Goal: Task Accomplishment & Management: Manage account settings

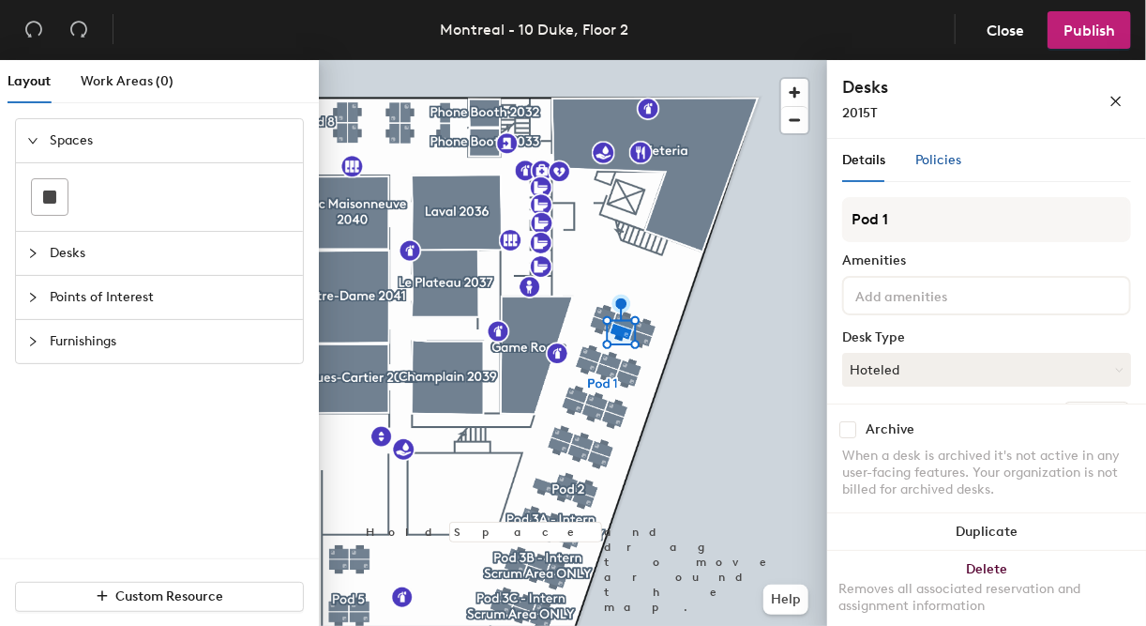
click at [936, 165] on span "Policies" at bounding box center [939, 160] width 46 height 16
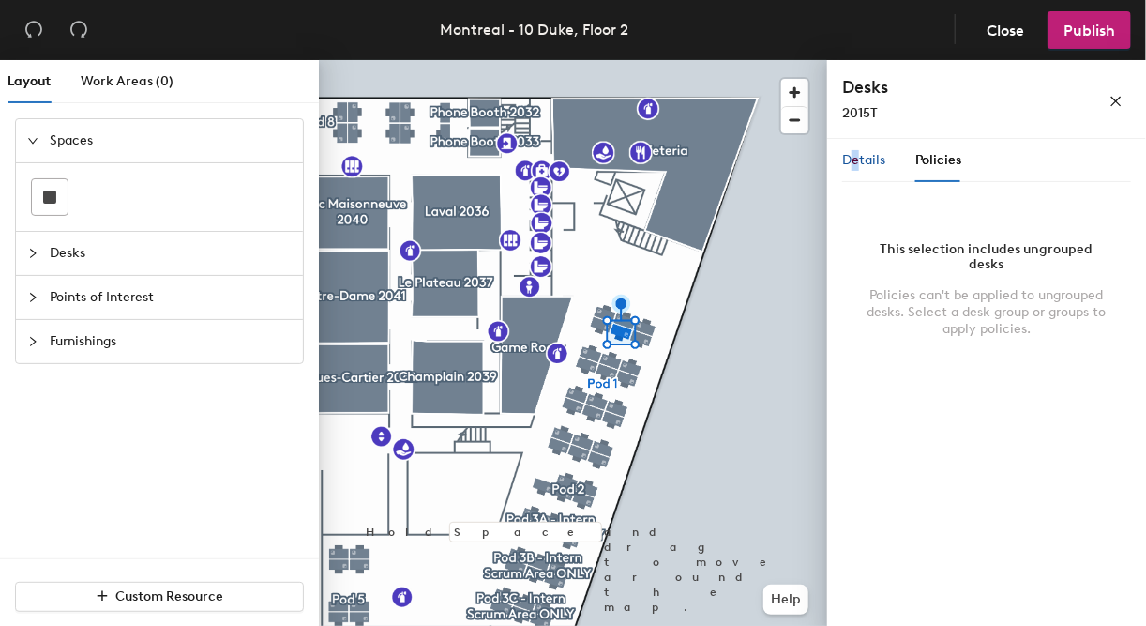
click at [855, 164] on span "Details" at bounding box center [863, 160] width 43 height 16
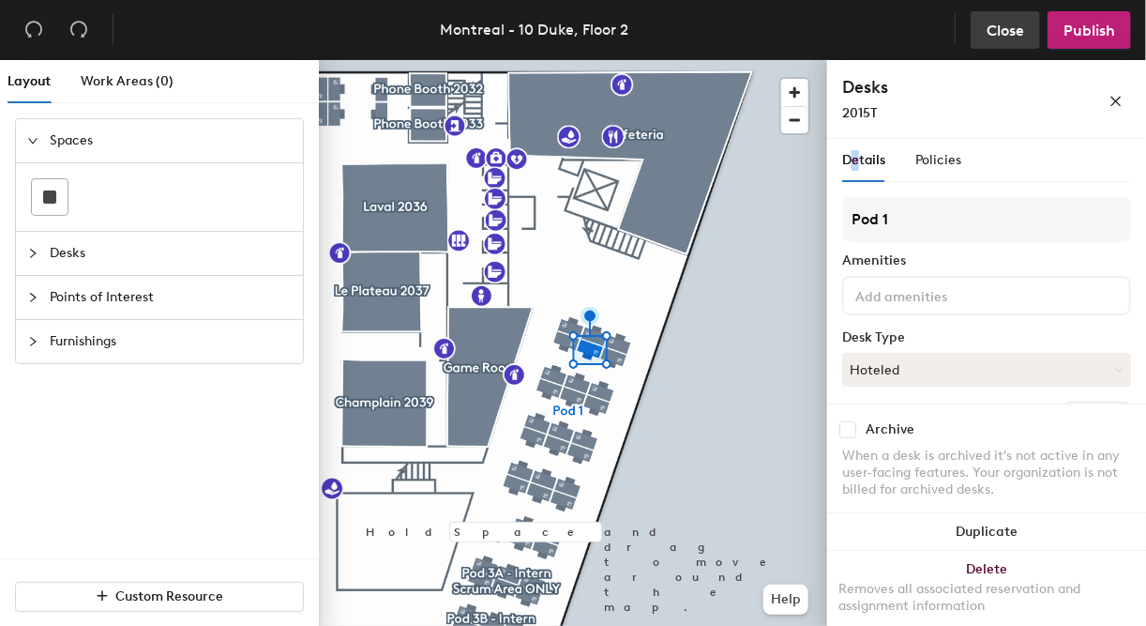
click at [991, 30] on span "Close" at bounding box center [1006, 31] width 38 height 18
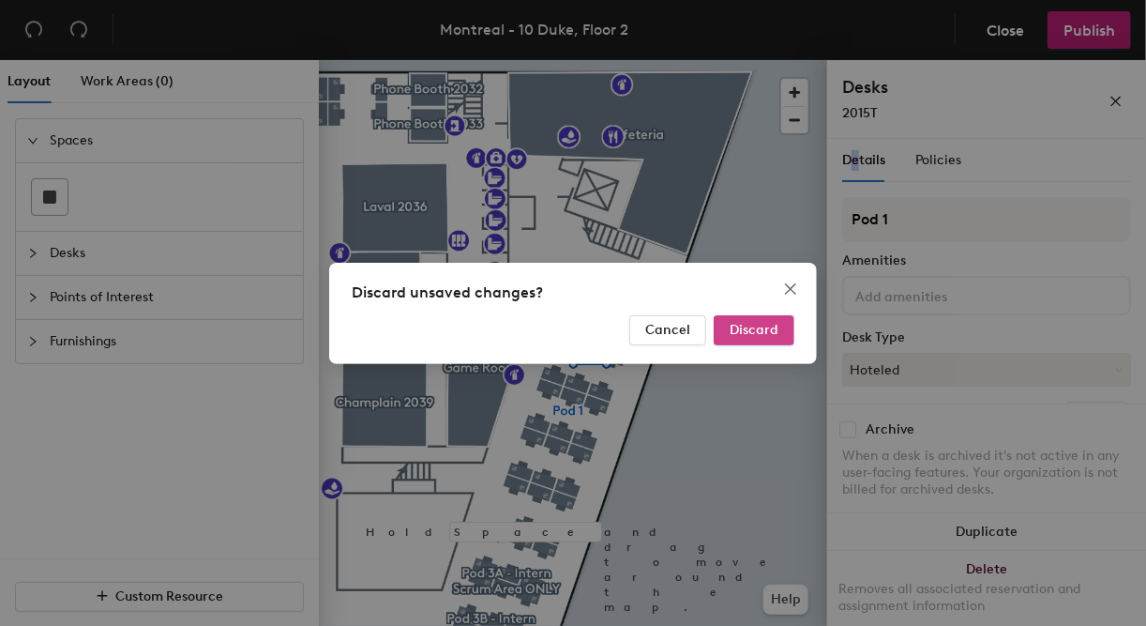
click at [770, 326] on span "Discard" at bounding box center [754, 330] width 49 height 16
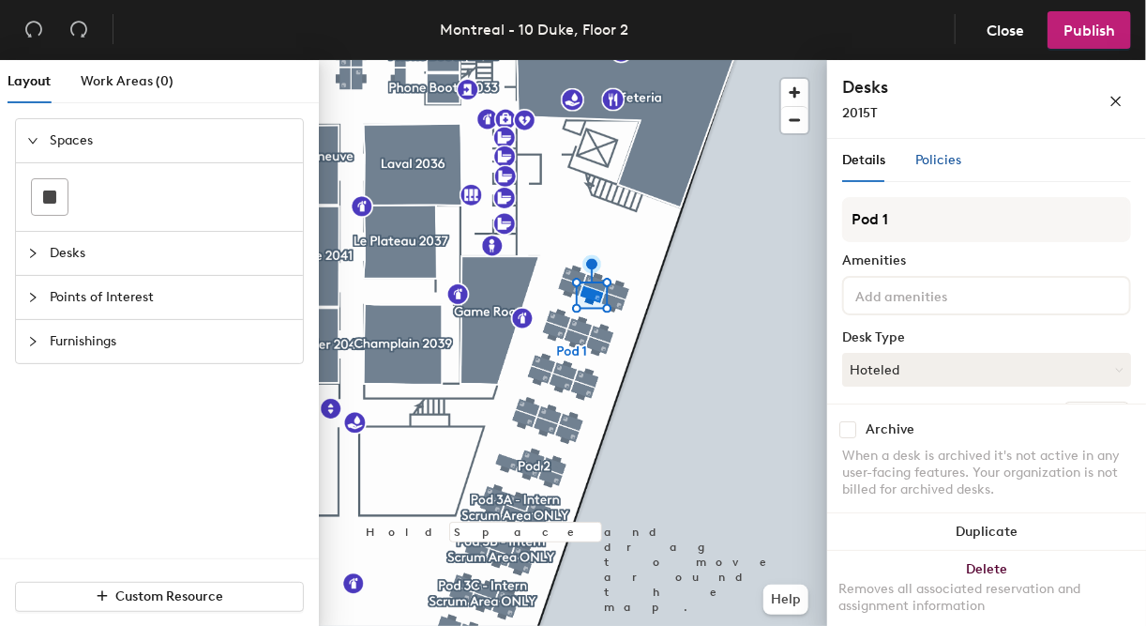
click at [933, 159] on span "Policies" at bounding box center [939, 160] width 46 height 16
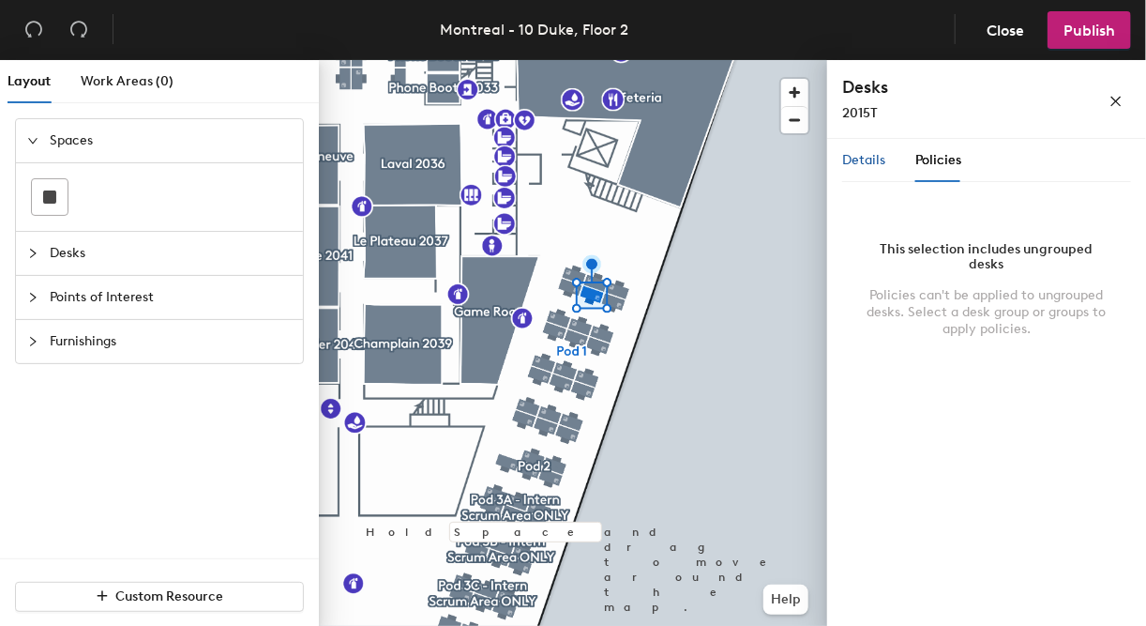
click at [871, 160] on span "Details" at bounding box center [863, 160] width 43 height 16
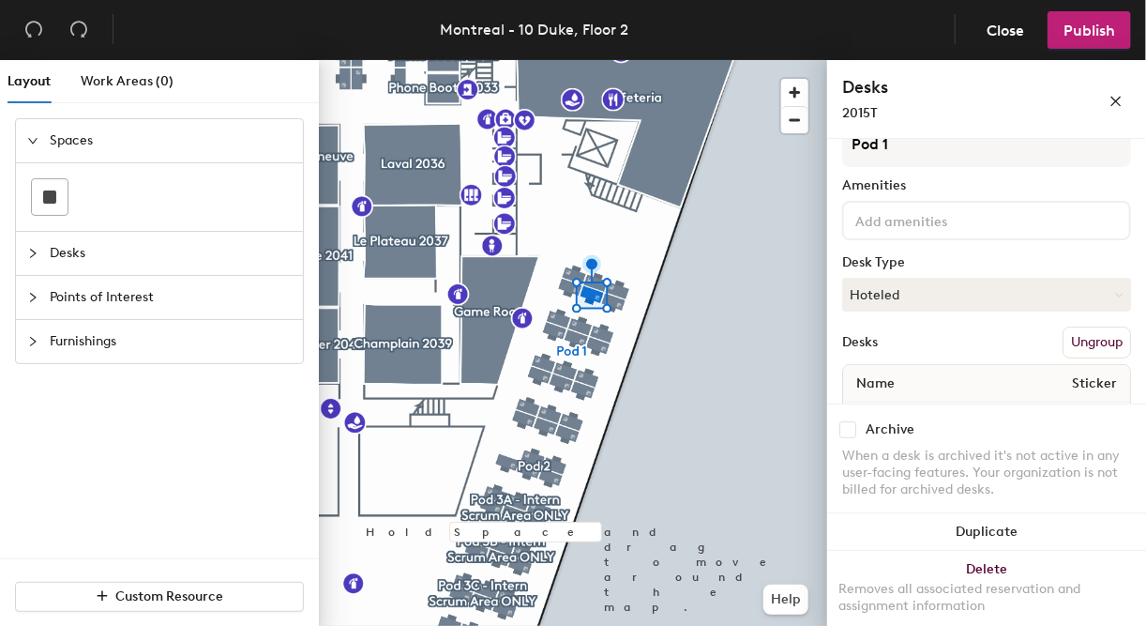
scroll to position [138, 0]
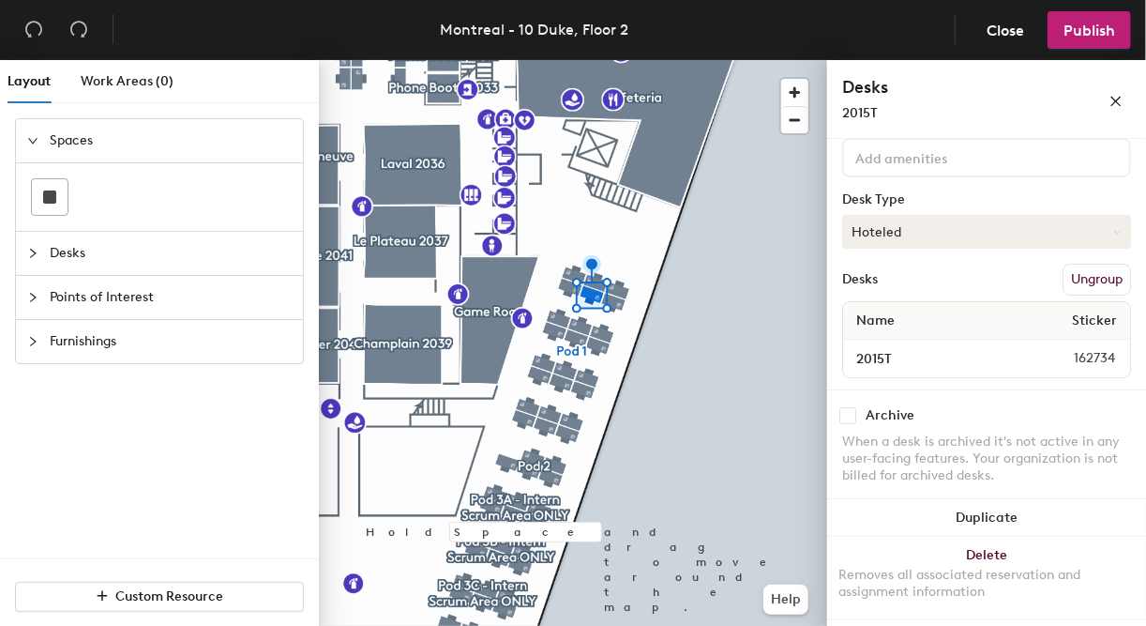
click at [1112, 224] on button "Hoteled" at bounding box center [986, 232] width 289 height 34
click at [1121, 98] on icon "close" at bounding box center [1116, 101] width 13 height 13
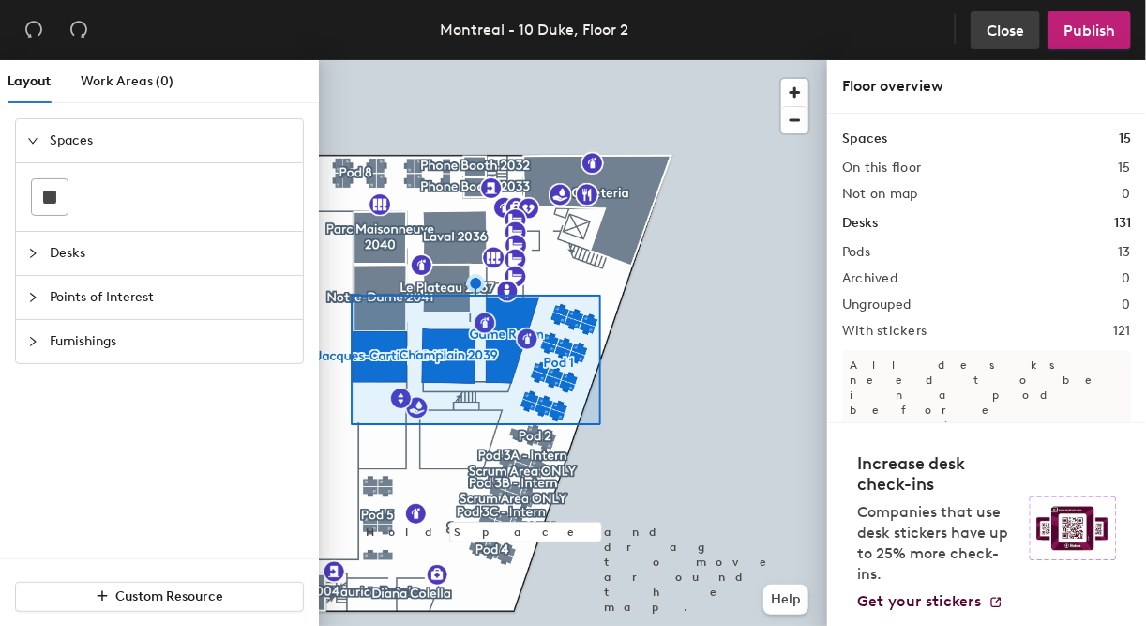
click at [1006, 38] on span "Close" at bounding box center [1006, 31] width 38 height 18
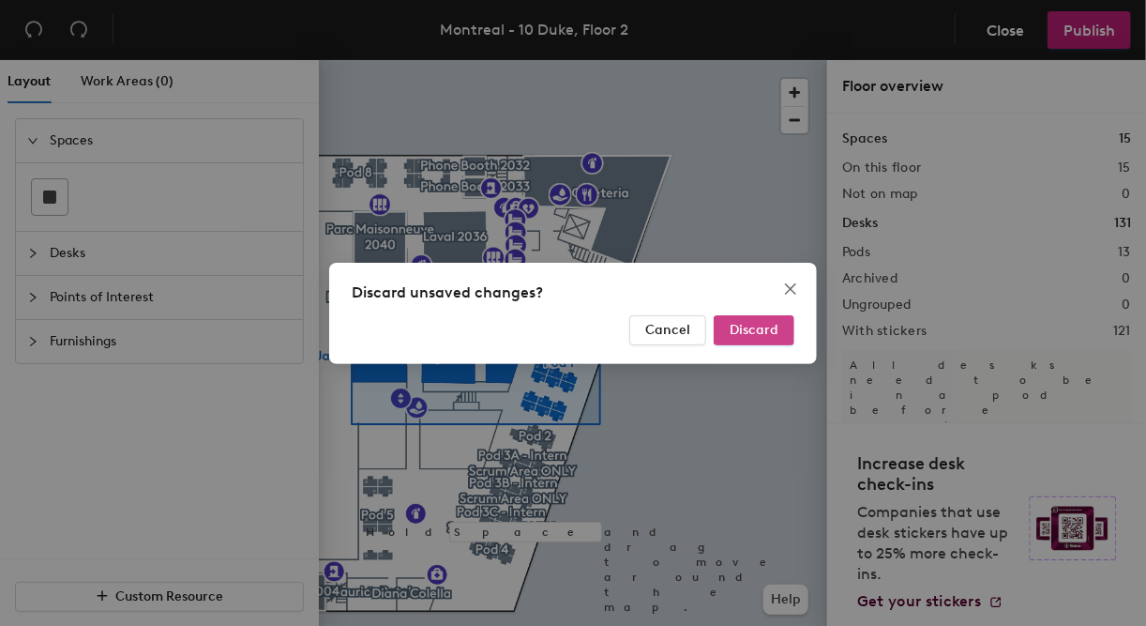
click at [741, 331] on span "Discard" at bounding box center [754, 330] width 49 height 16
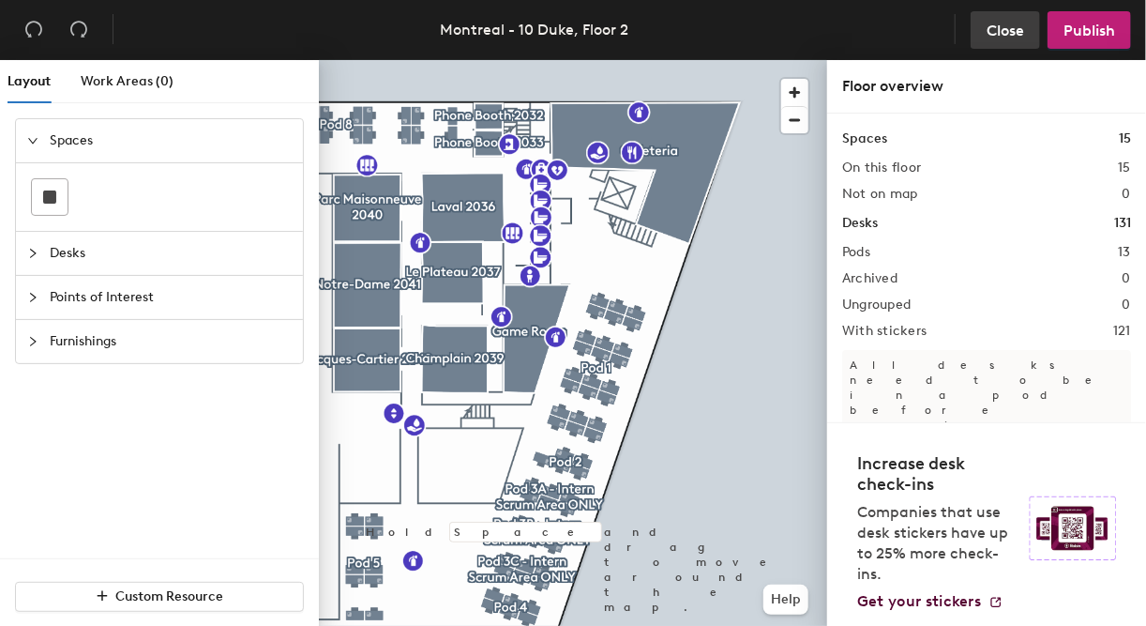
click at [1008, 31] on span "Close" at bounding box center [1006, 31] width 38 height 18
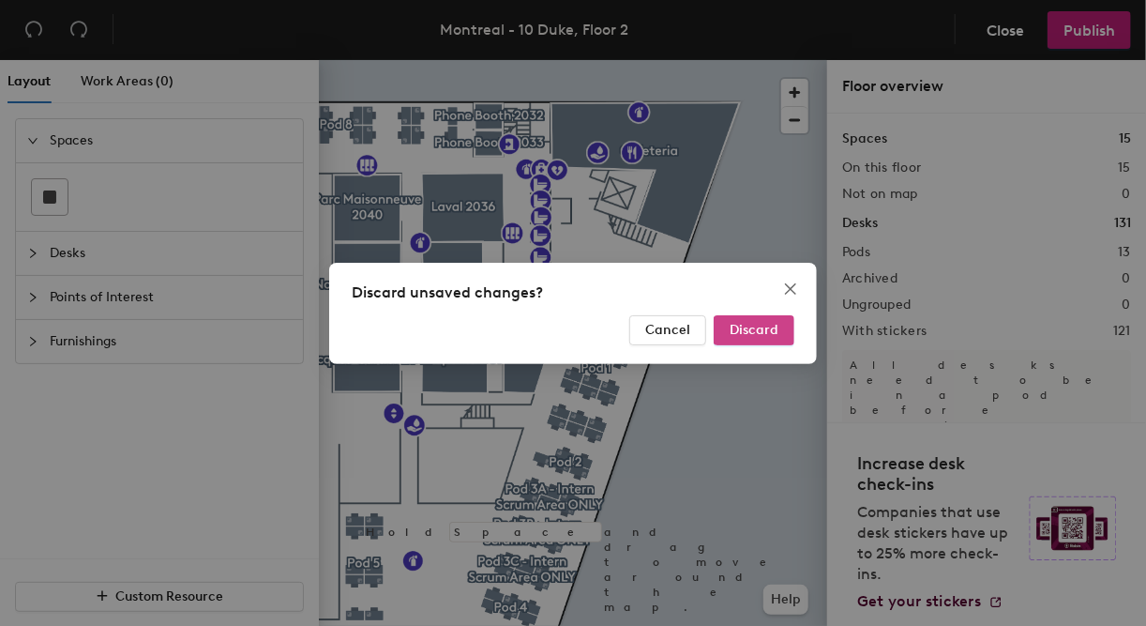
click at [767, 330] on span "Discard" at bounding box center [754, 330] width 49 height 16
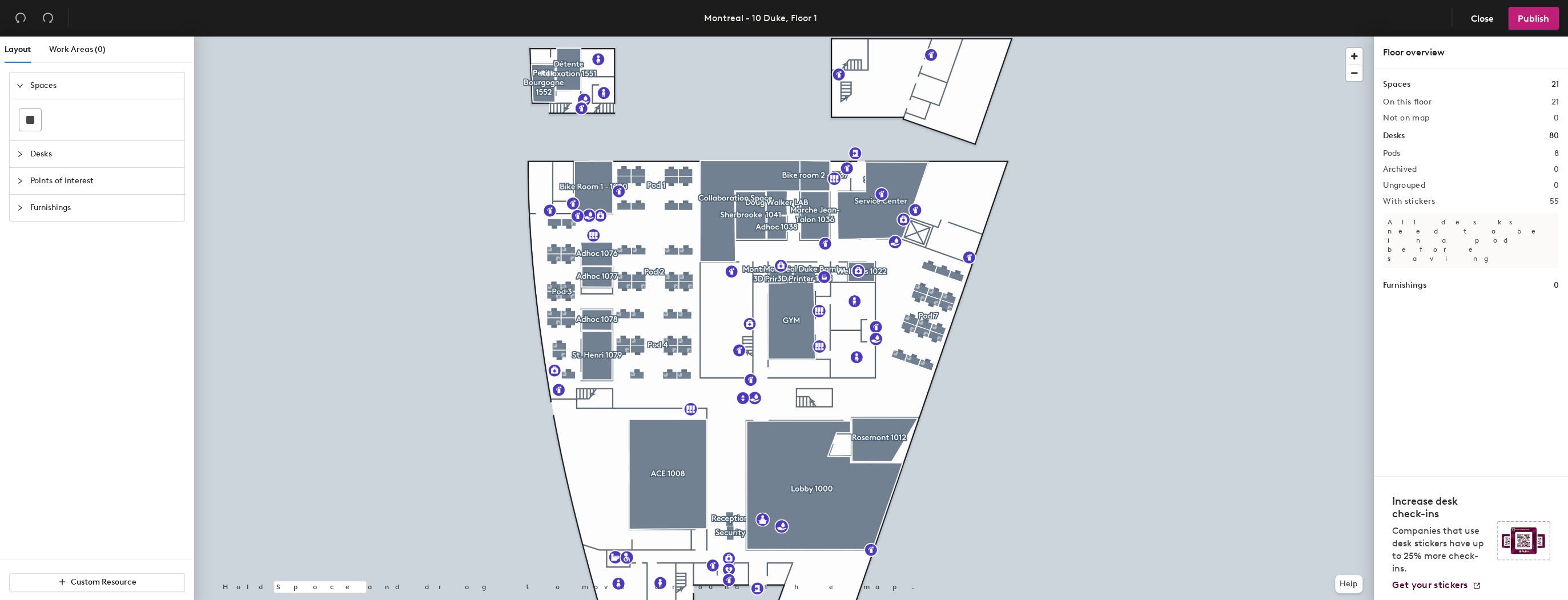
click at [557, 37] on div at bounding box center [784, 37] width 1180 height 0
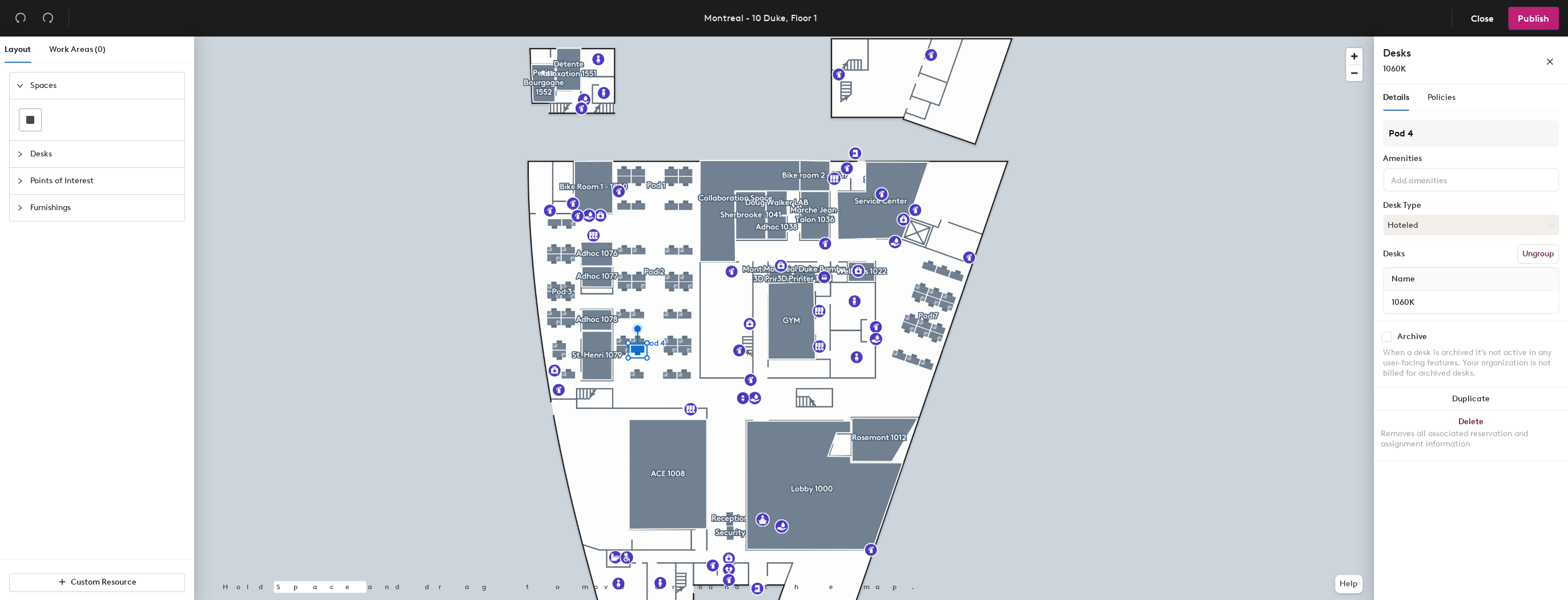
click at [63, 161] on span "Desks" at bounding box center [104, 154] width 147 height 26
click at [406, 37] on div at bounding box center [784, 37] width 1180 height 0
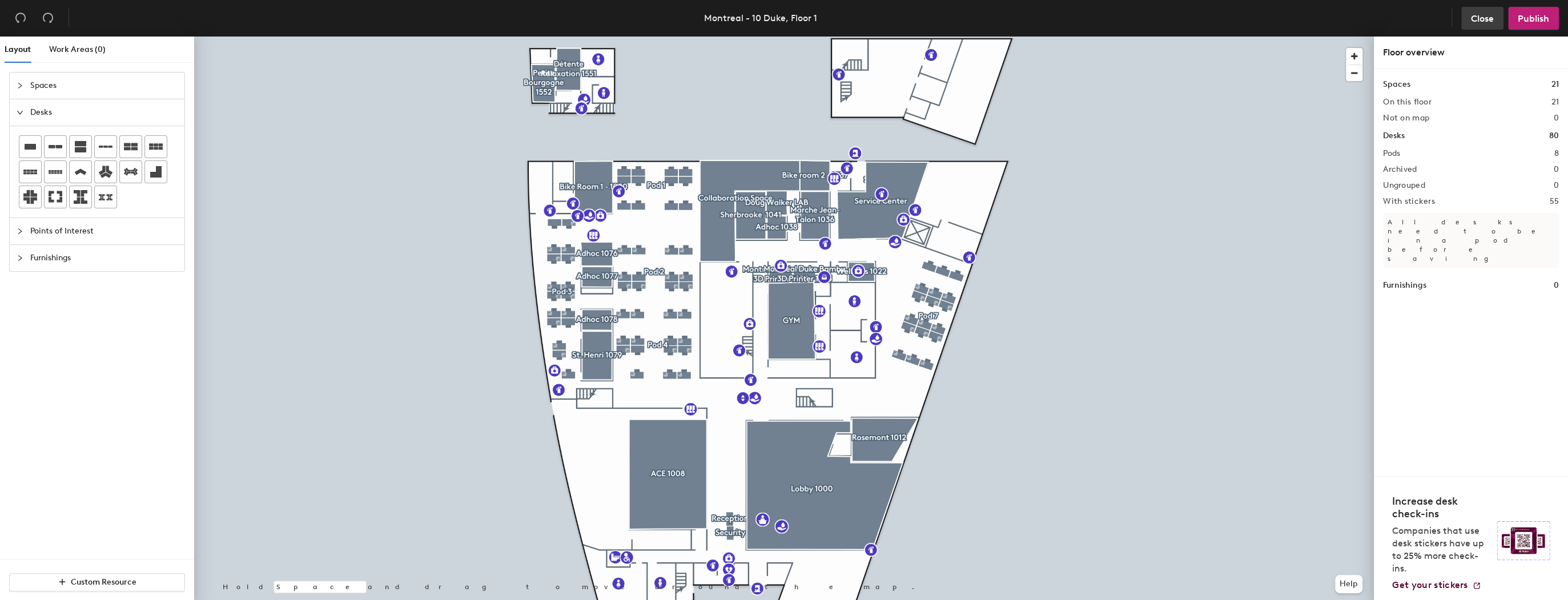
click at [1472, 18] on span "Close" at bounding box center [1483, 19] width 23 height 11
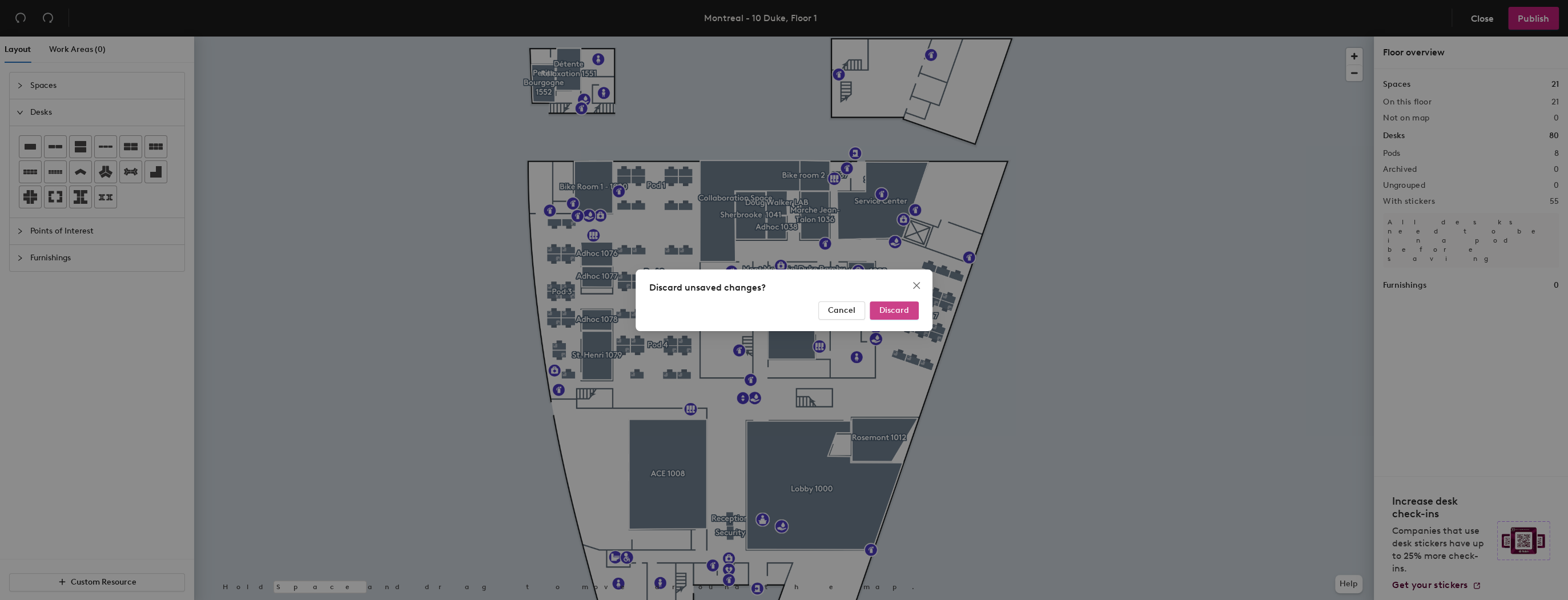
click at [900, 302] on button "Discard" at bounding box center [894, 310] width 49 height 18
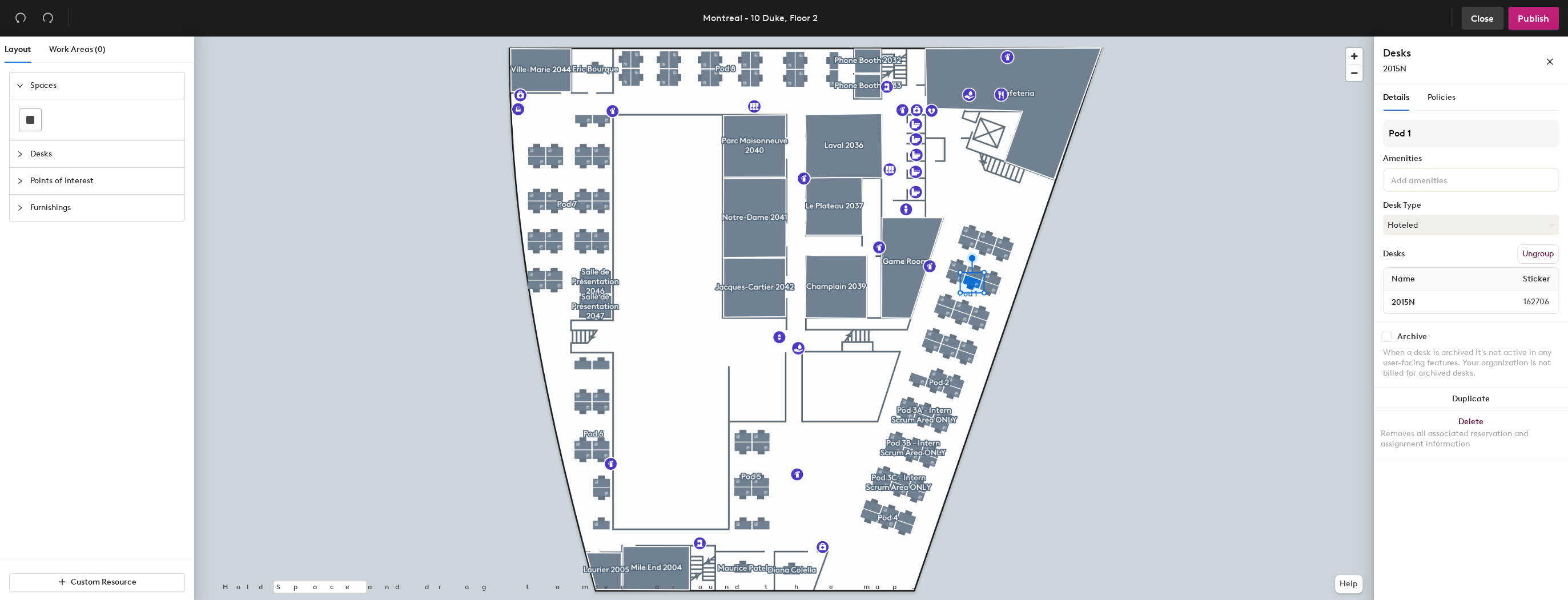
click at [1469, 14] on button "Close" at bounding box center [1482, 18] width 42 height 23
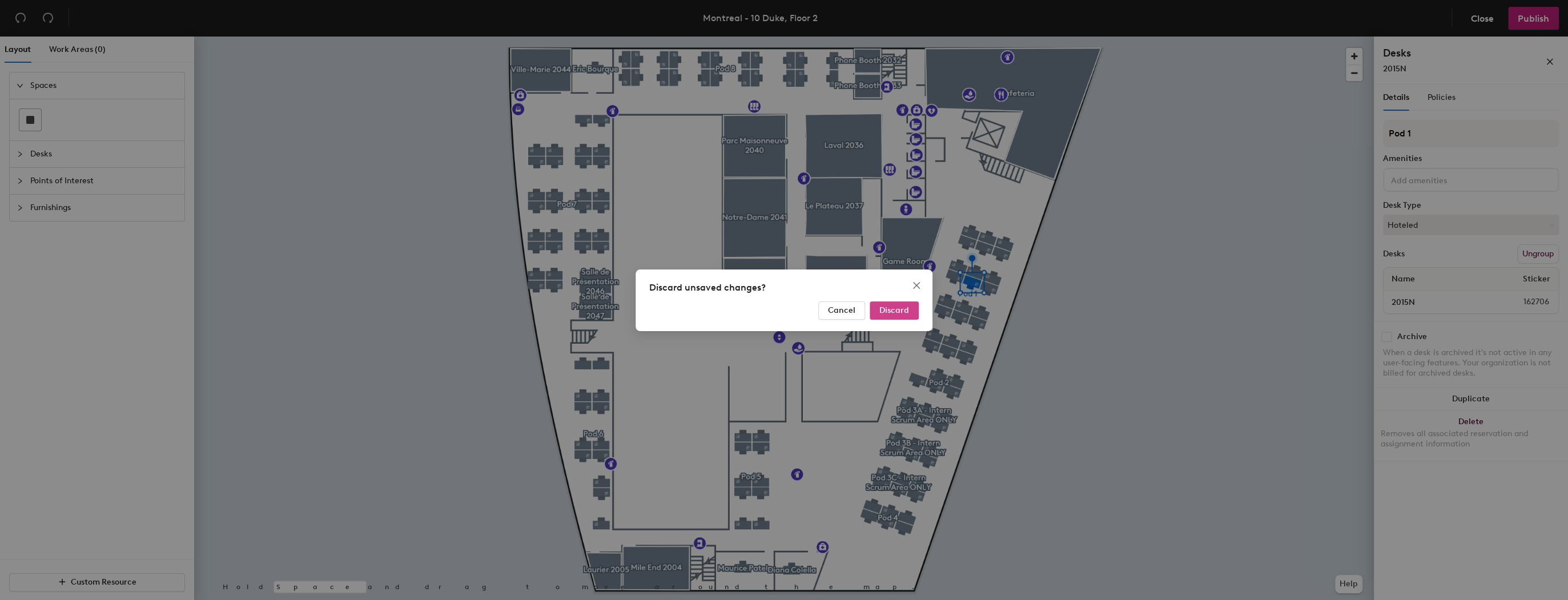
click at [889, 306] on span "Discard" at bounding box center [894, 310] width 30 height 10
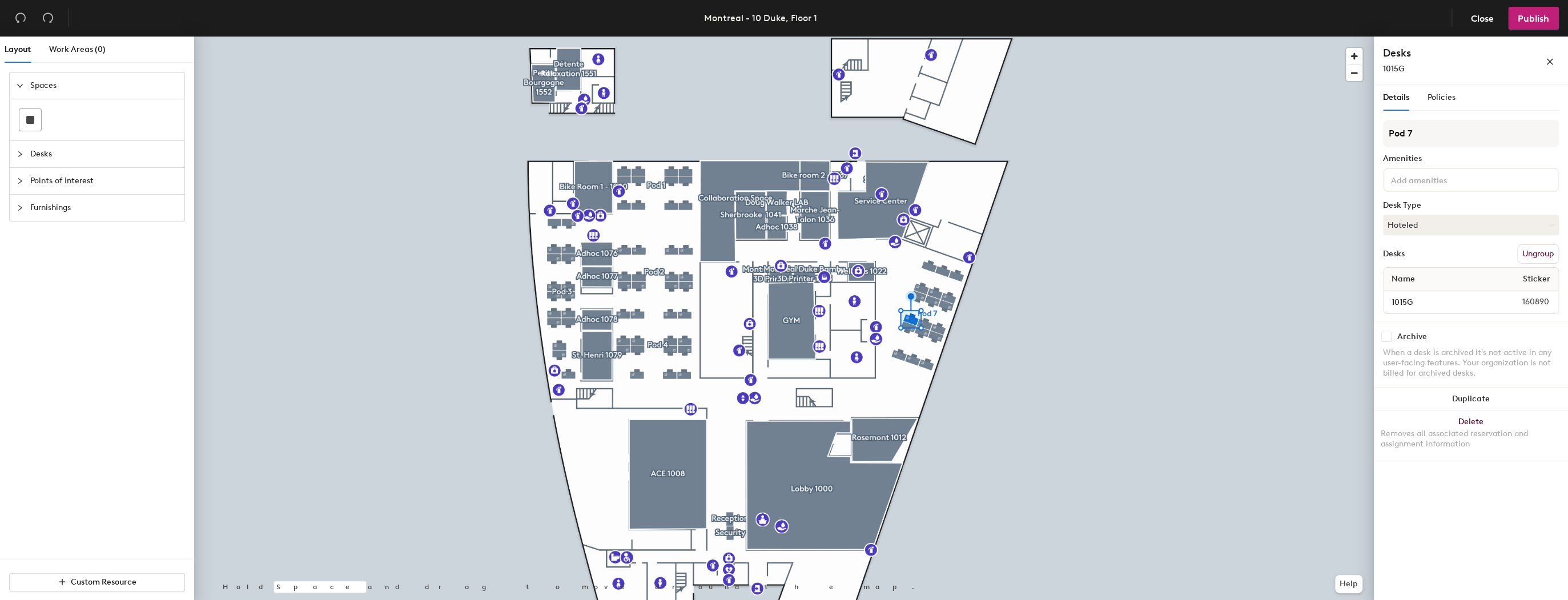
click at [19, 154] on icon "collapsed" at bounding box center [19, 154] width 7 height 7
click at [19, 112] on icon "expanded" at bounding box center [19, 112] width 7 height 7
click at [1477, 16] on span "Close" at bounding box center [1483, 19] width 23 height 11
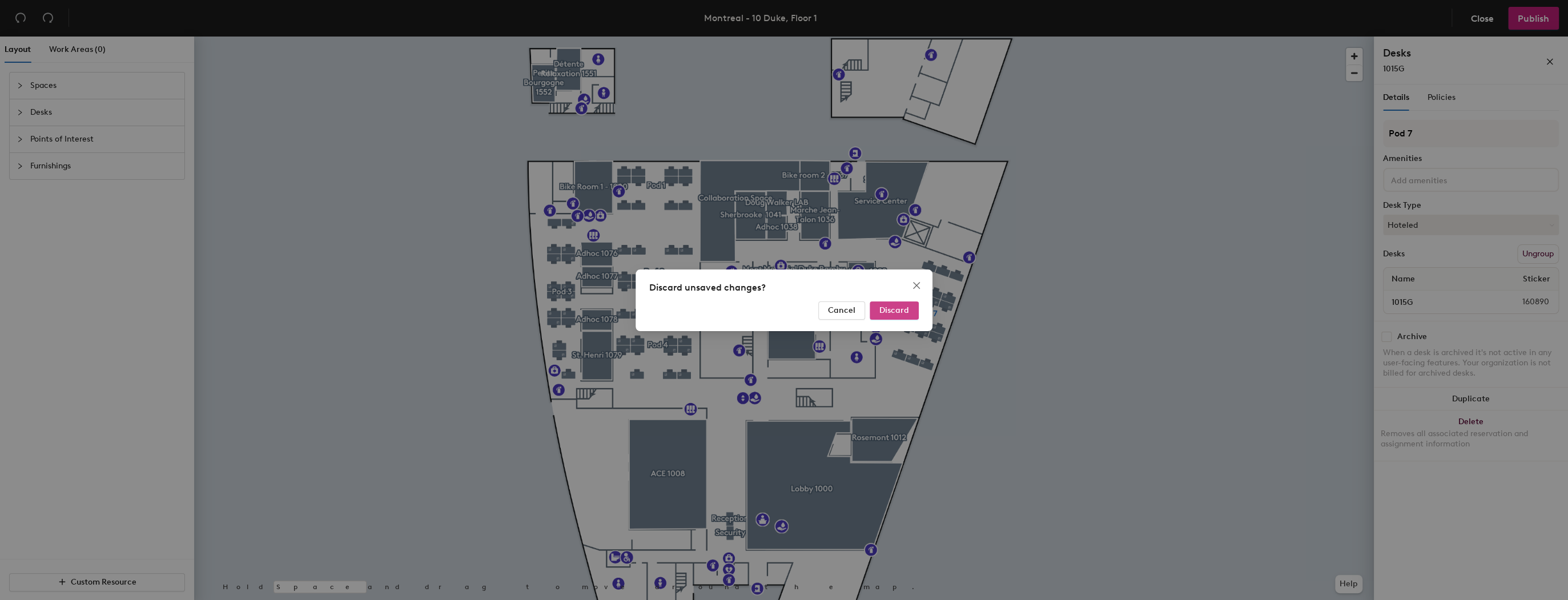
click at [881, 310] on span "Discard" at bounding box center [894, 310] width 30 height 10
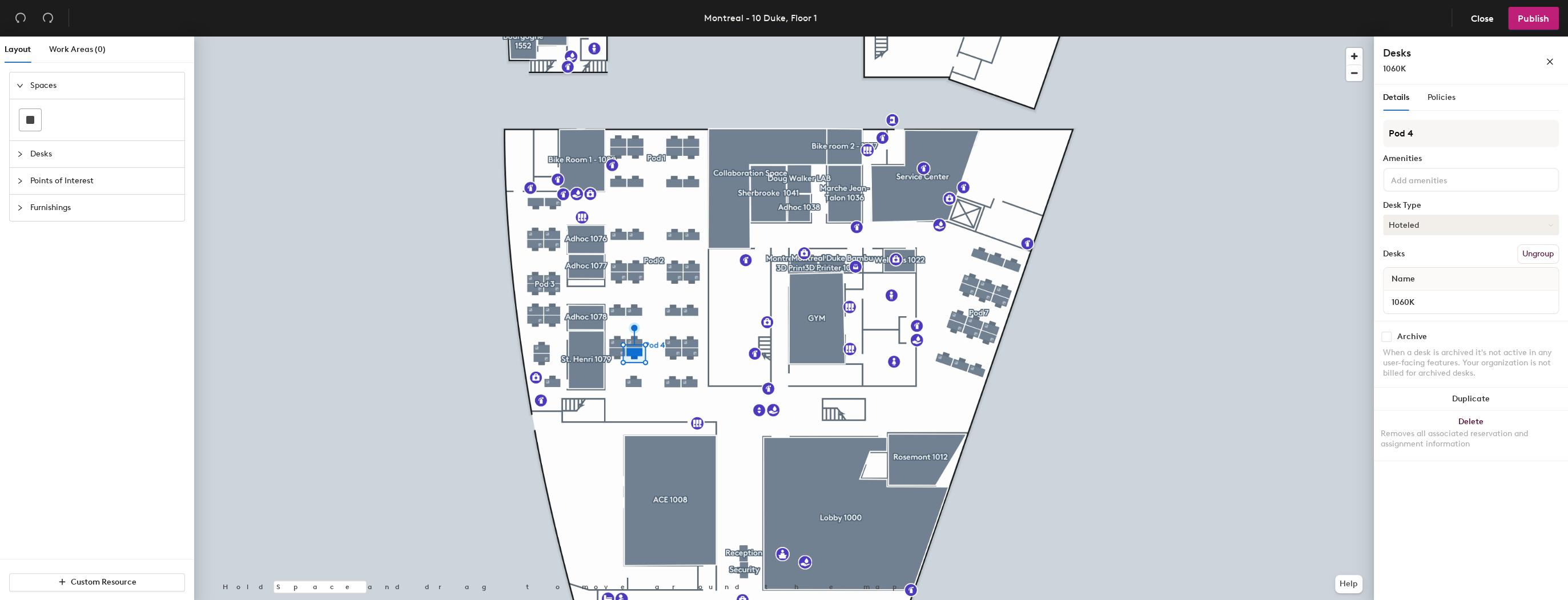
click at [1434, 222] on button "Hoteled" at bounding box center [1471, 225] width 176 height 21
click at [1389, 333] on input "checkbox" at bounding box center [1386, 337] width 10 height 10
click at [1384, 336] on input "checkbox" at bounding box center [1386, 337] width 10 height 10
checkbox input "false"
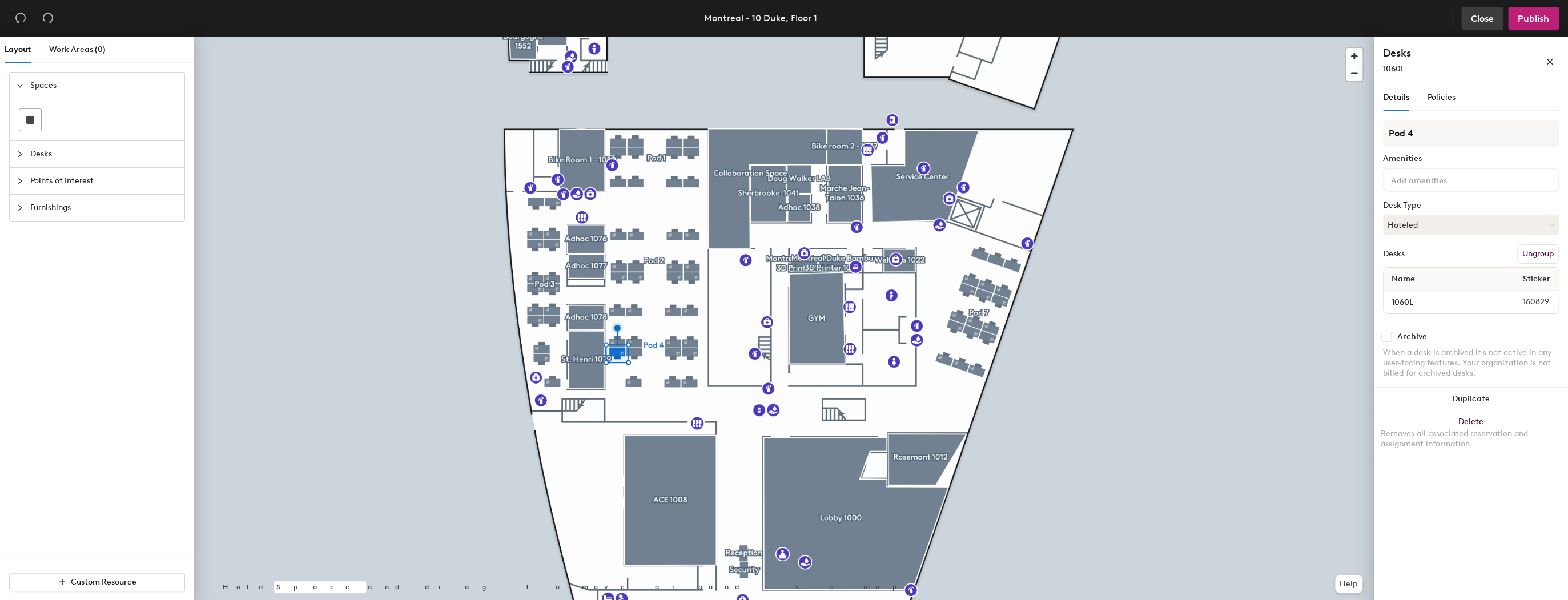
click at [1487, 18] on span "Close" at bounding box center [1483, 19] width 23 height 11
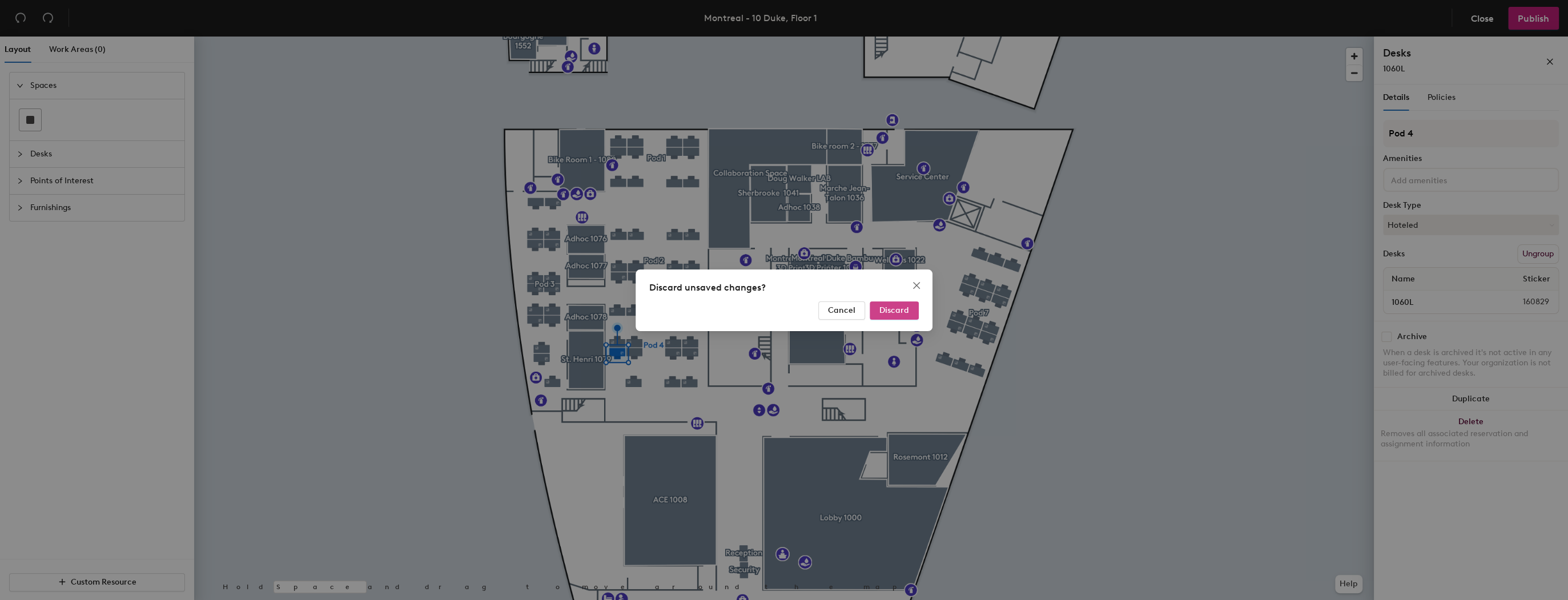
click at [881, 313] on span "Discard" at bounding box center [894, 310] width 30 height 10
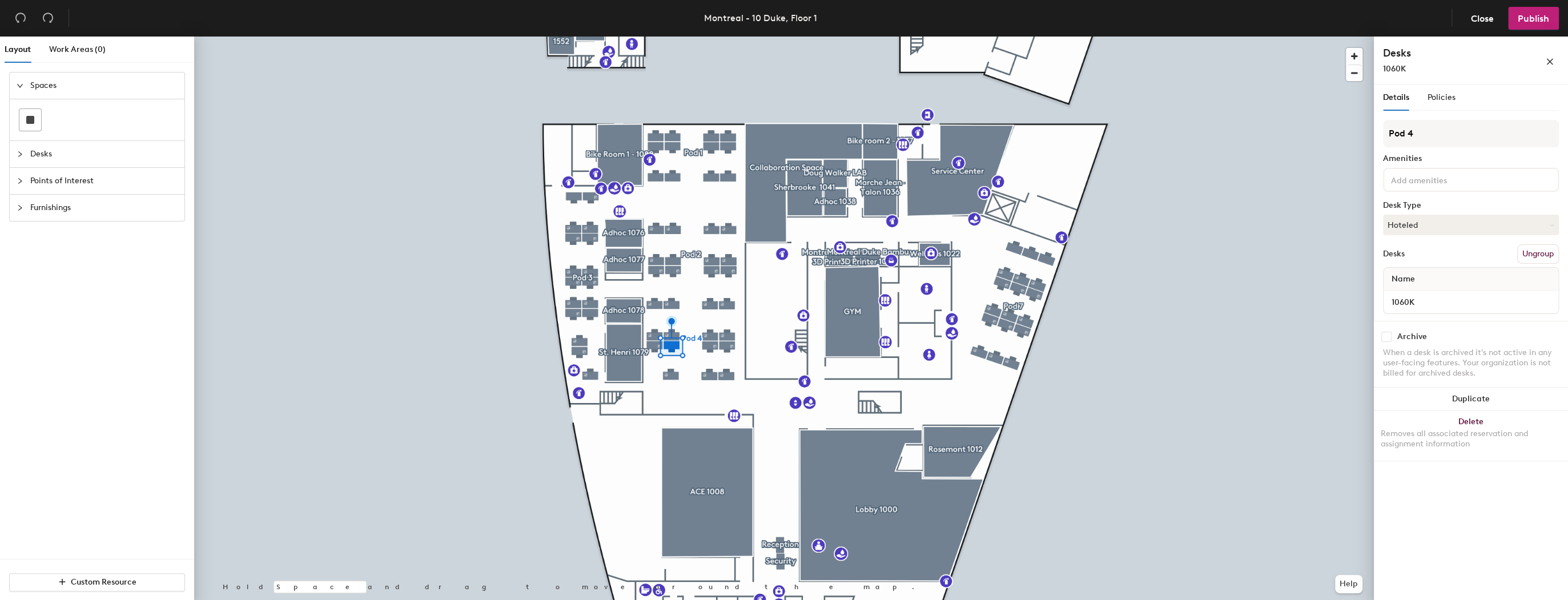
click at [1385, 338] on input "checkbox" at bounding box center [1386, 337] width 10 height 10
checkbox input "true"
click at [1525, 21] on span "Publish" at bounding box center [1533, 19] width 32 height 11
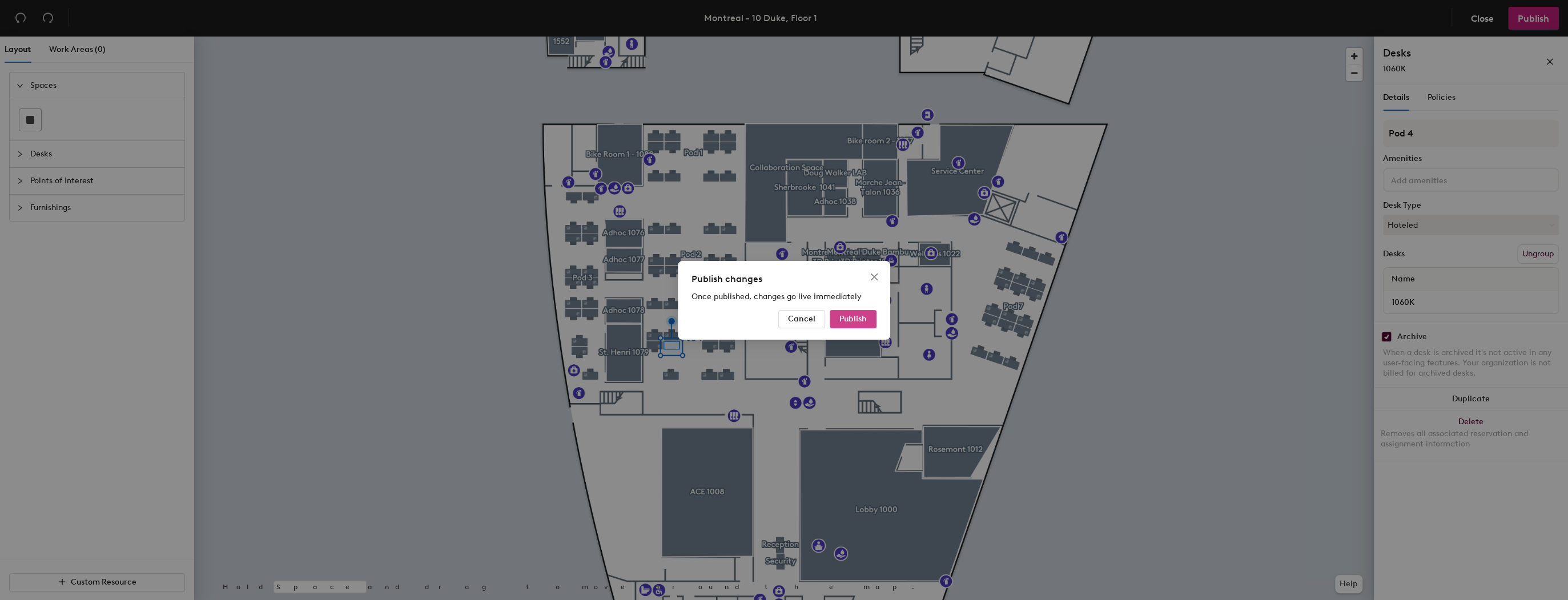
click at [858, 321] on span "Publish" at bounding box center [853, 319] width 27 height 10
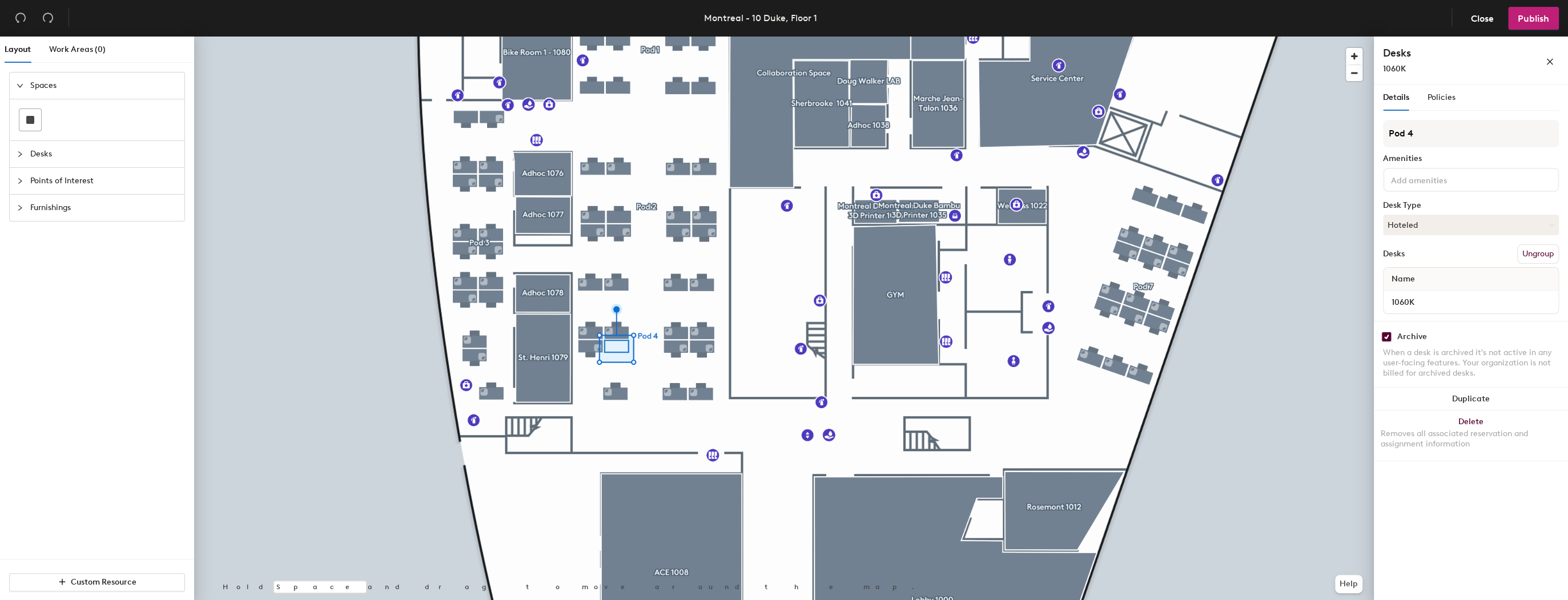
click at [1384, 336] on input "checkbox" at bounding box center [1386, 337] width 10 height 10
checkbox input "false"
click at [1443, 227] on button "Hoteled" at bounding box center [1471, 225] width 176 height 21
click at [1432, 292] on div "Hoteled" at bounding box center [1441, 295] width 114 height 17
click at [1544, 18] on span "Publish" at bounding box center [1533, 19] width 32 height 11
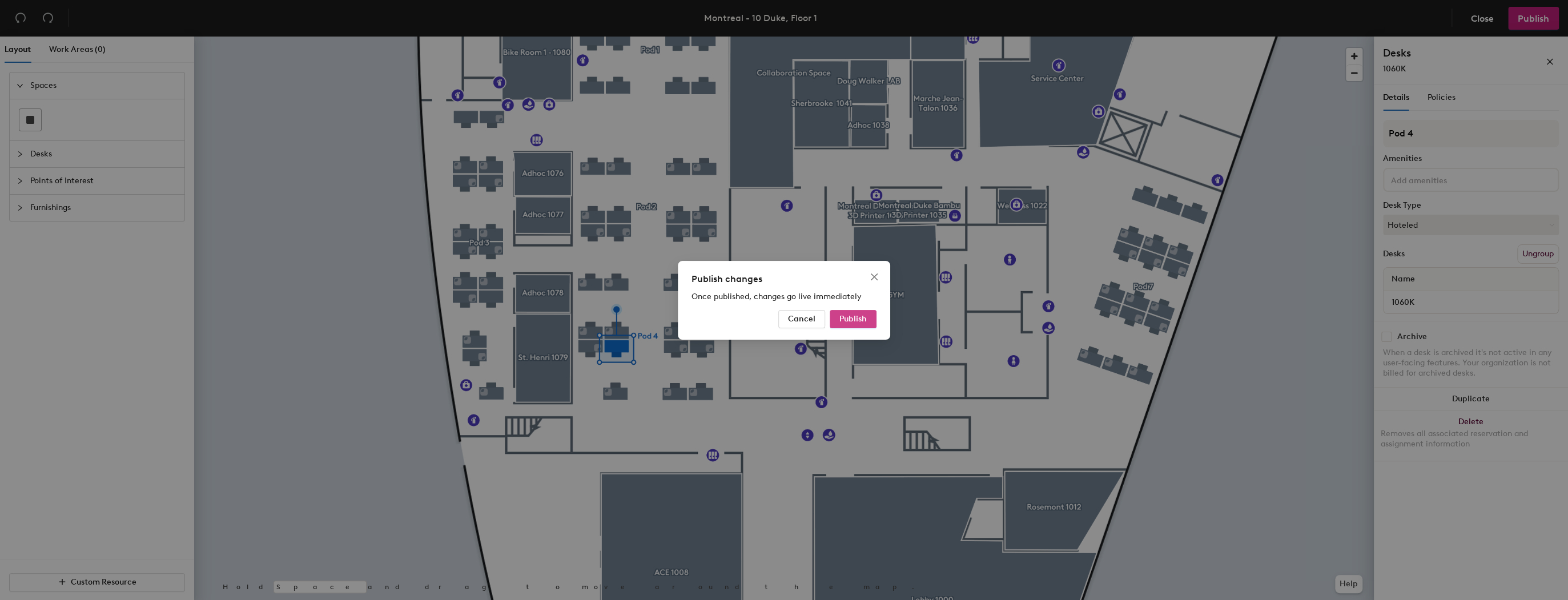
click at [872, 316] on button "Publish" at bounding box center [853, 319] width 47 height 18
